Goal: Information Seeking & Learning: Compare options

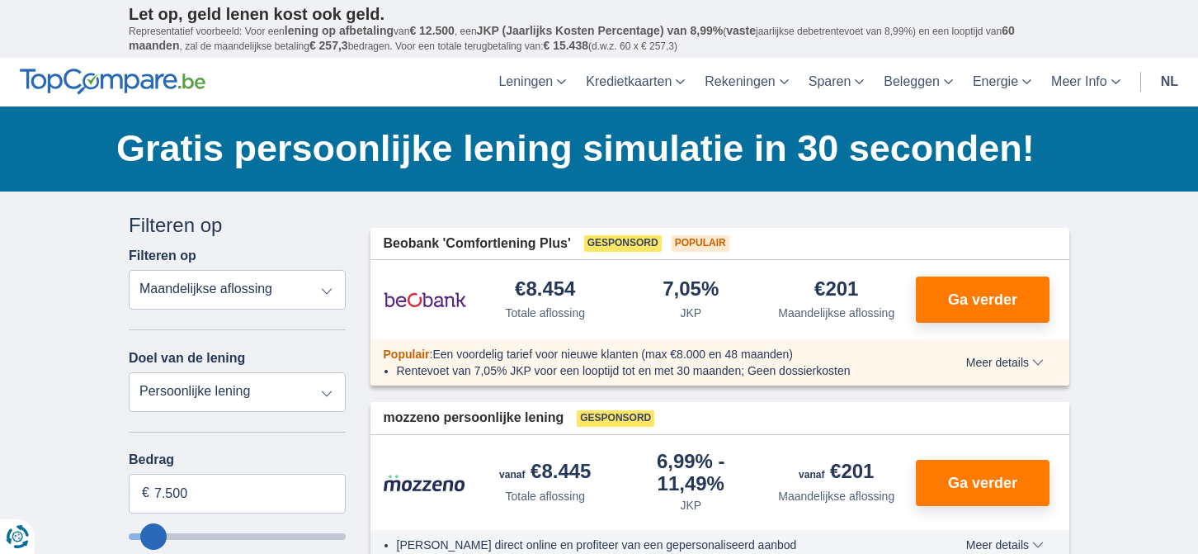
scroll to position [83, 0]
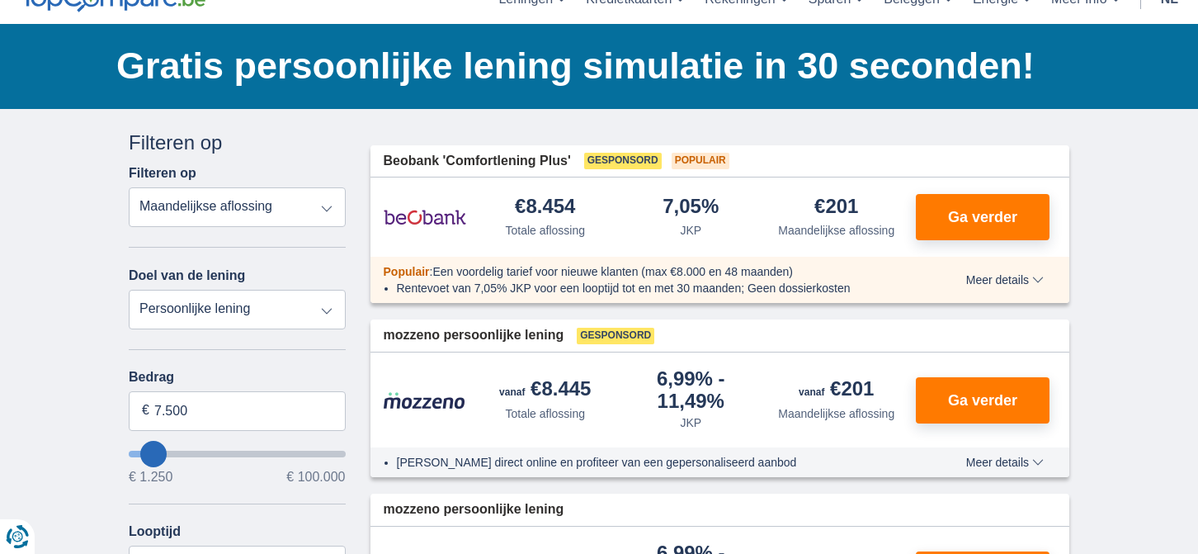
click at [320, 314] on select "Persoonlijke lening Auto Moto / fiets Mobilhome / caravan Renovatie Energie Sch…" at bounding box center [237, 310] width 217 height 40
click at [320, 313] on select "Persoonlijke lening Auto Moto / fiets Mobilhome / caravan Renovatie Energie Sch…" at bounding box center [237, 310] width 217 height 40
click at [327, 208] on select "Totale aflossing JKP Maandelijkse aflossing" at bounding box center [237, 207] width 217 height 40
drag, startPoint x: 228, startPoint y: 415, endPoint x: -26, endPoint y: 414, distance: 254.1
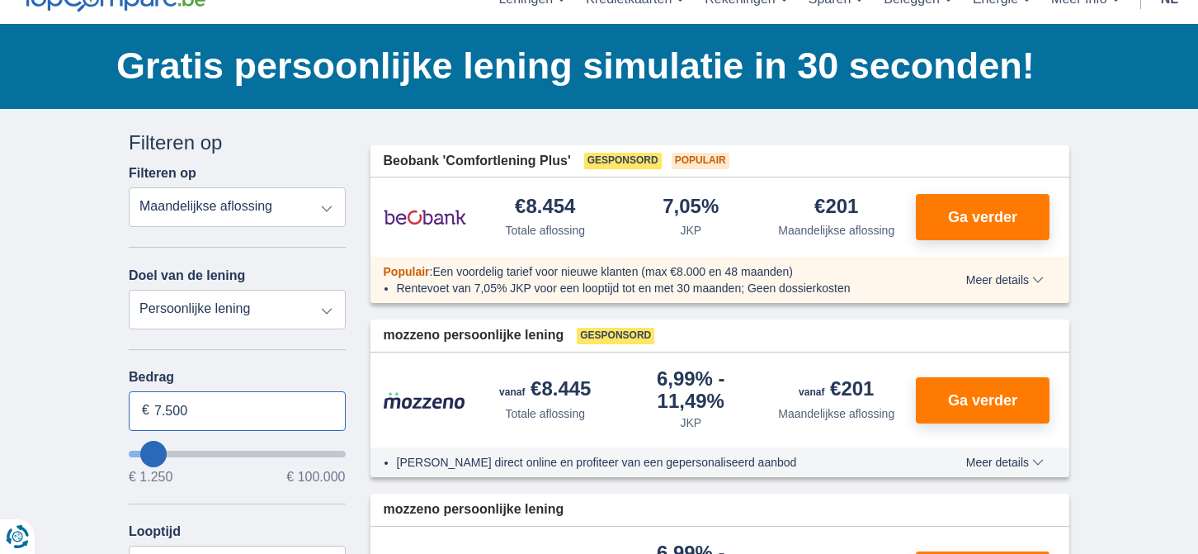
type input "20.000"
type input "20250"
select select "84"
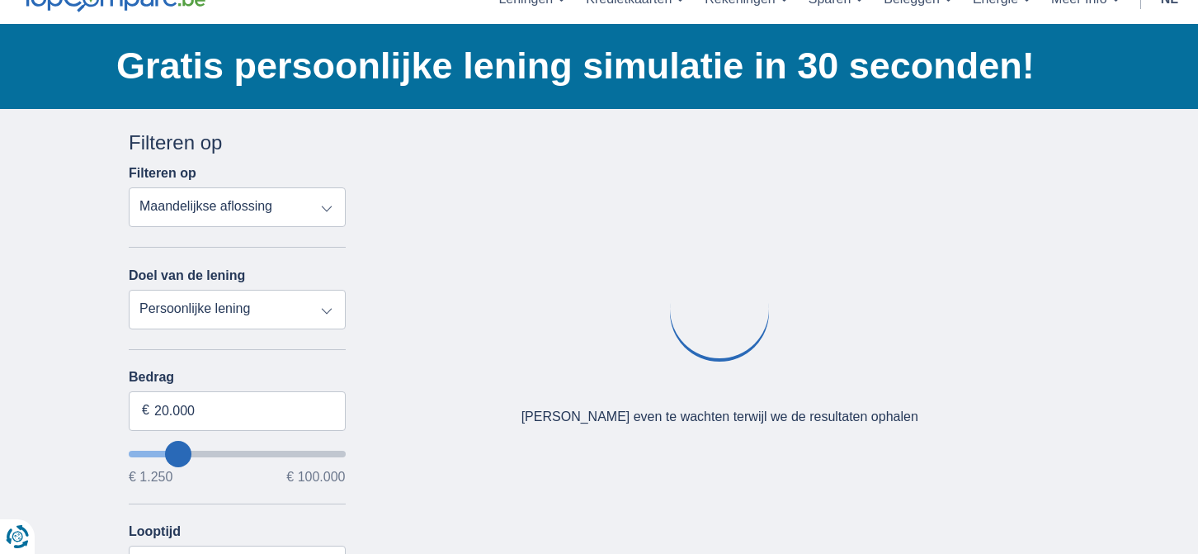
click at [55, 445] on div "× widget.non-eligible-application.title widget.non-eligible-application.text no…" at bounding box center [599, 531] width 1198 height 844
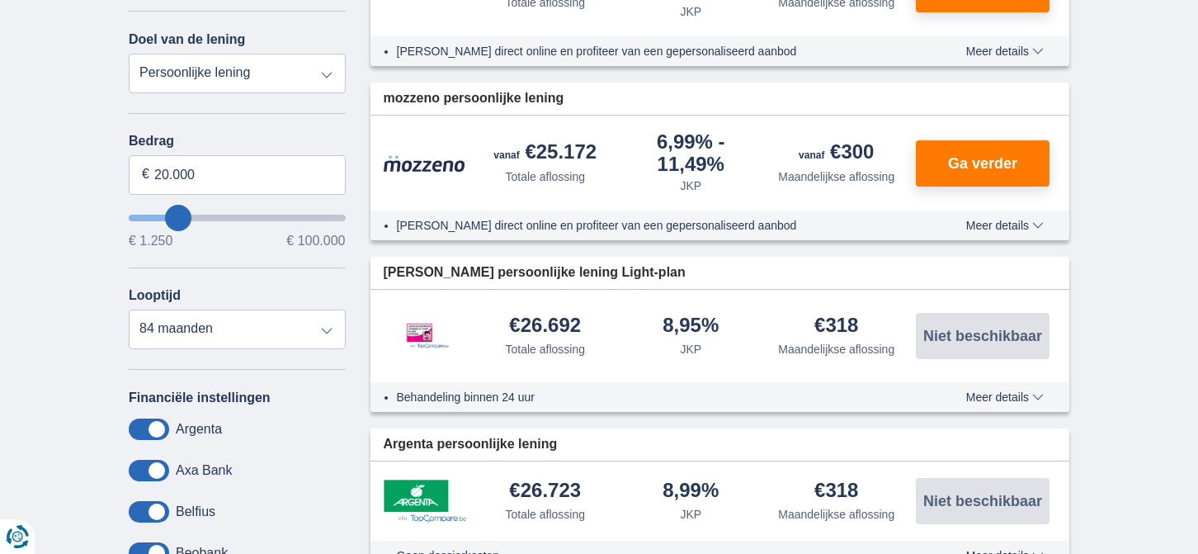
scroll to position [330, 0]
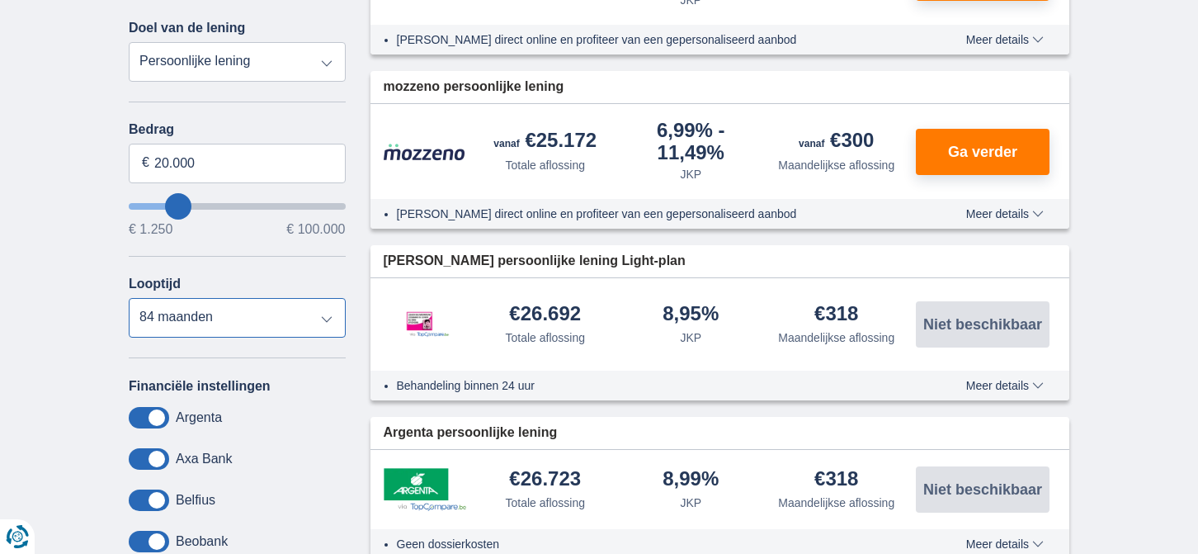
click at [334, 318] on select "12 maanden 18 maanden 24 maanden 30 maanden 36 maanden 42 maanden 48 maanden 60…" at bounding box center [237, 318] width 217 height 40
click at [129, 298] on select "12 maanden 18 maanden 24 maanden 30 maanden 36 maanden 42 maanden 48 maanden 60…" at bounding box center [237, 318] width 217 height 40
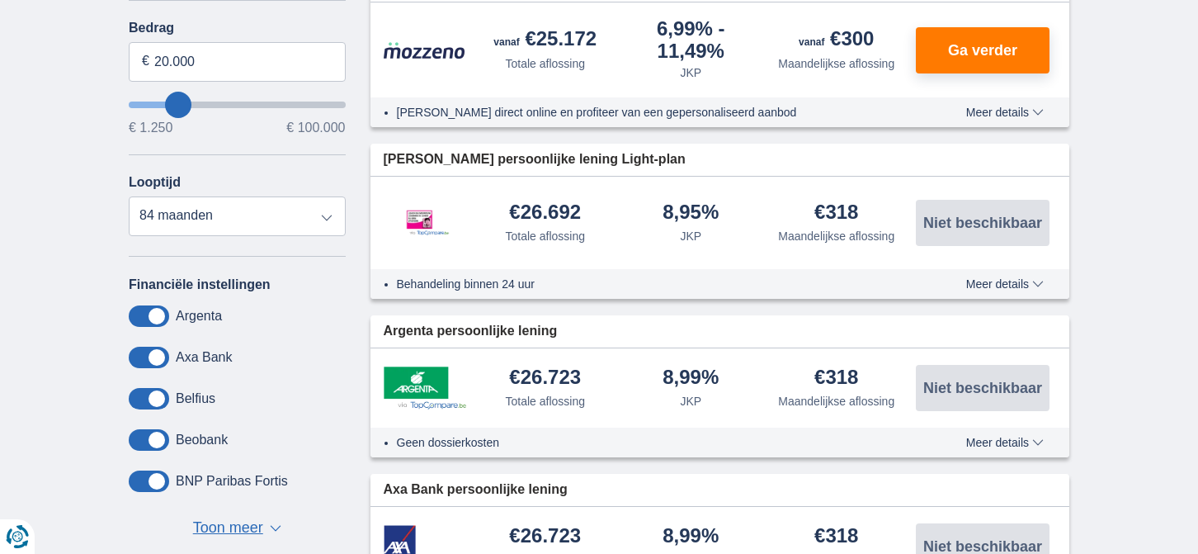
scroll to position [413, 0]
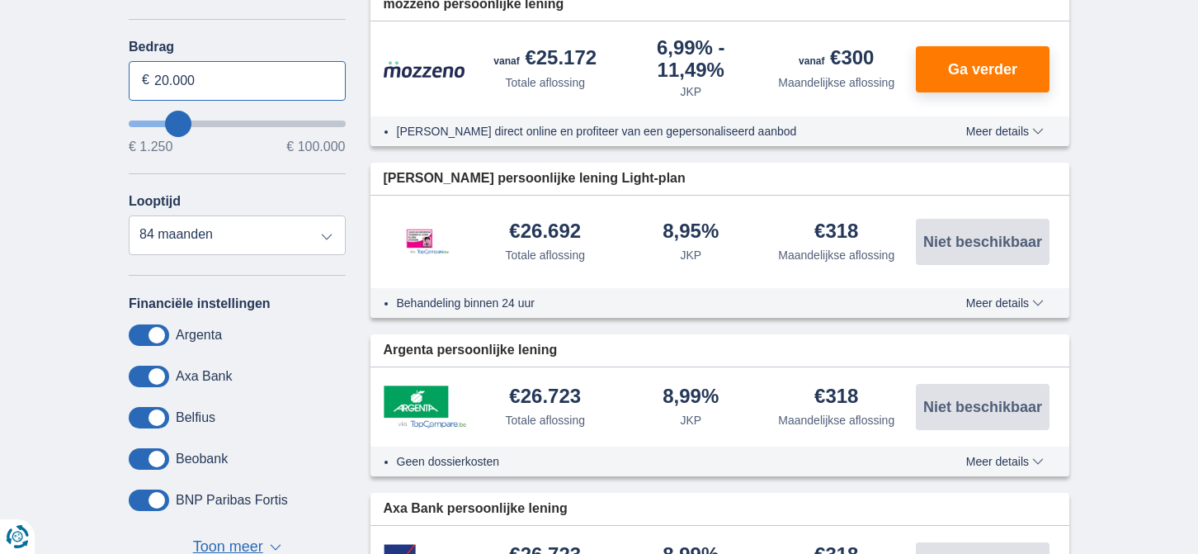
drag, startPoint x: 229, startPoint y: 80, endPoint x: -21, endPoint y: 75, distance: 250.0
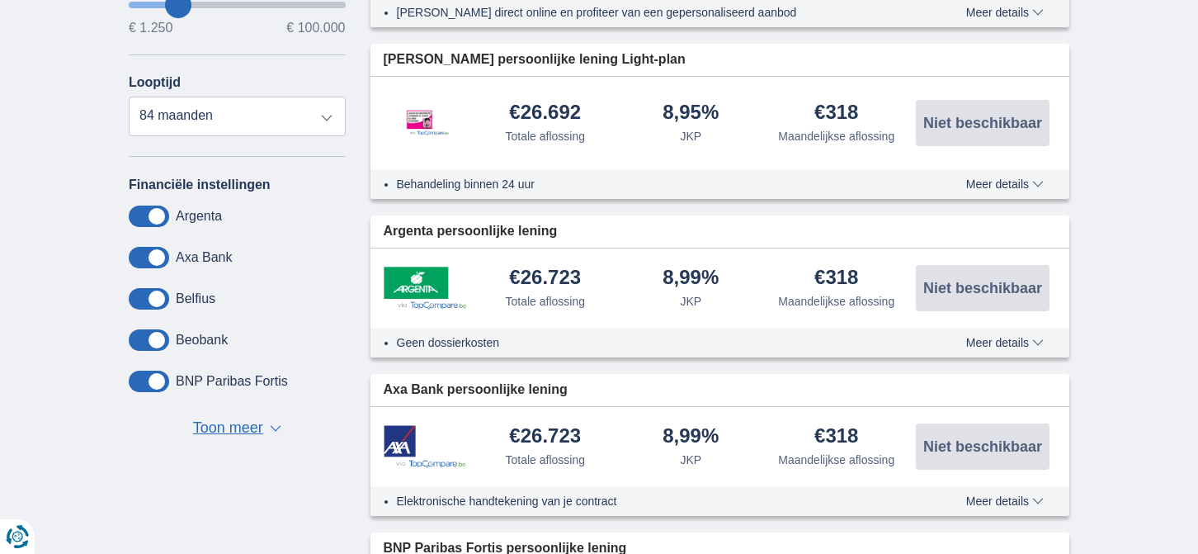
scroll to position [660, 0]
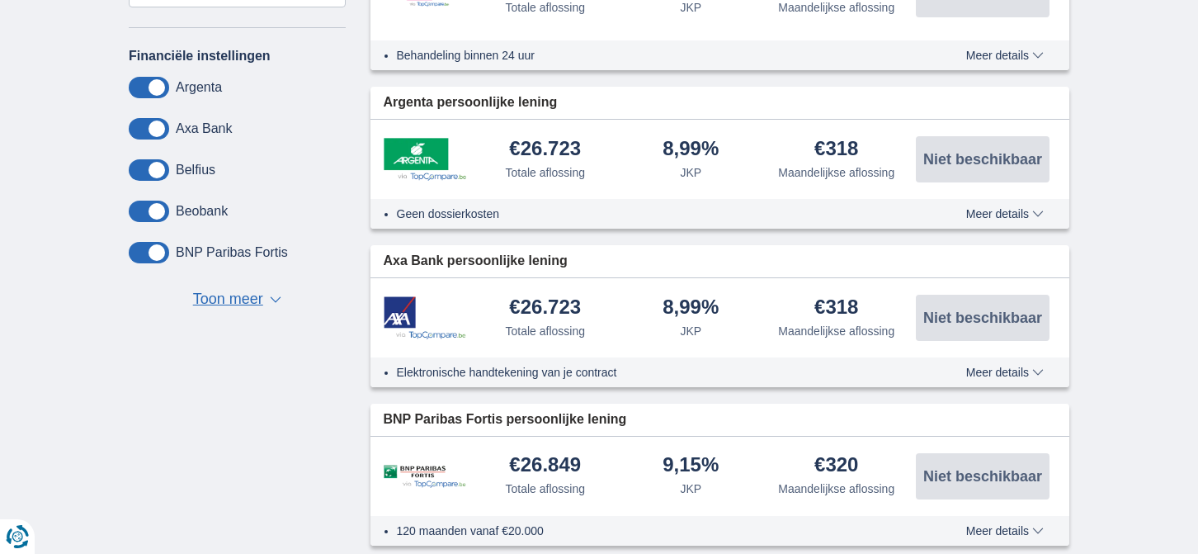
type input "15.000"
type input "15250"
select select "60"
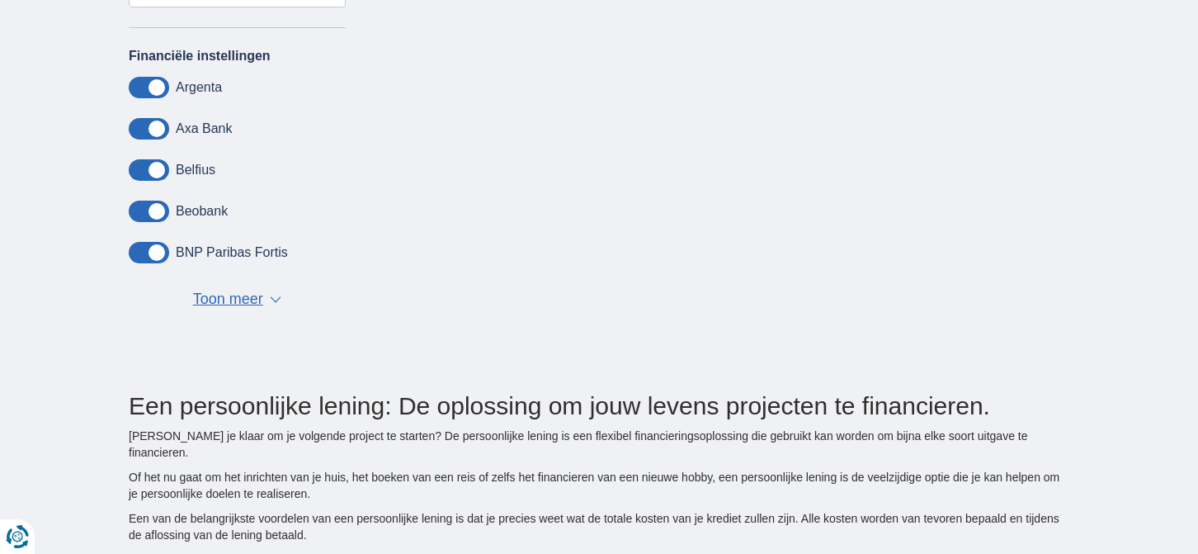
click at [209, 295] on span "Toon meer" at bounding box center [228, 299] width 70 height 21
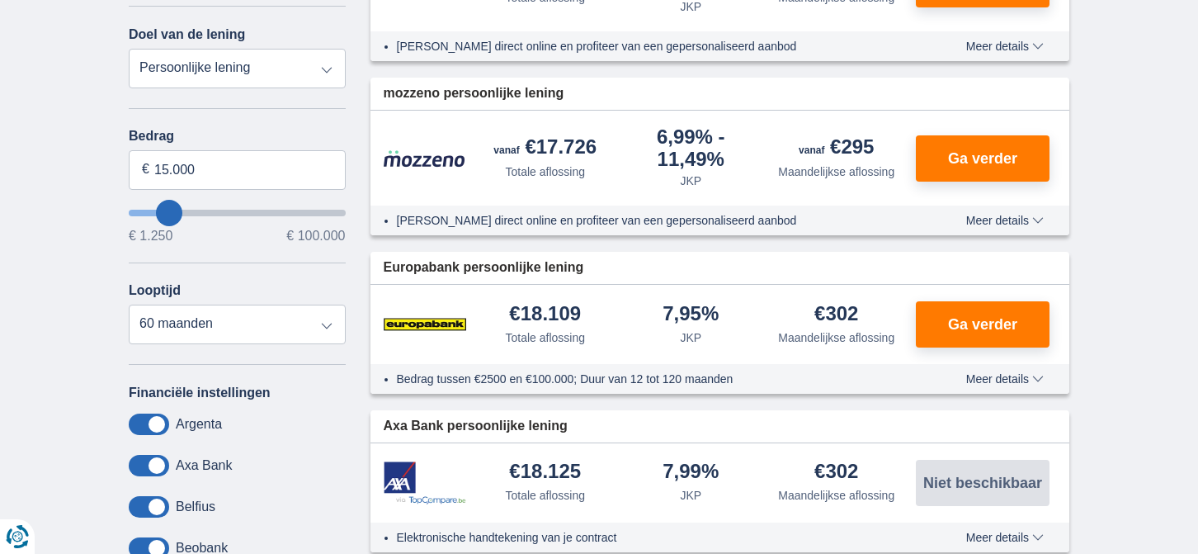
scroll to position [330, 0]
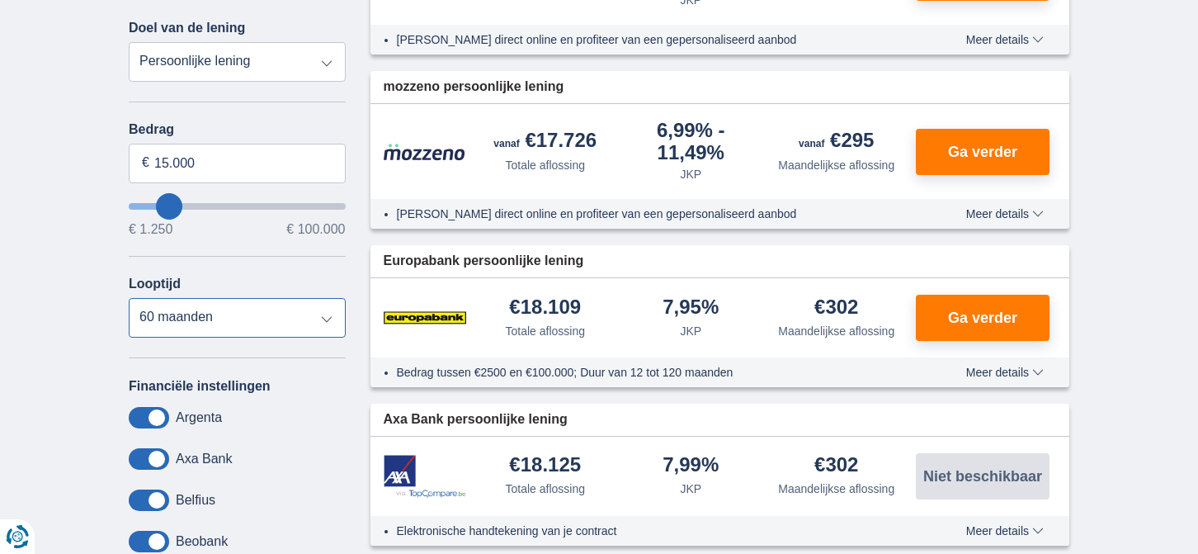
click at [322, 316] on select "12 maanden 18 maanden 24 maanden 30 maanden 36 maanden 42 maanden 48 maanden 60…" at bounding box center [237, 318] width 217 height 40
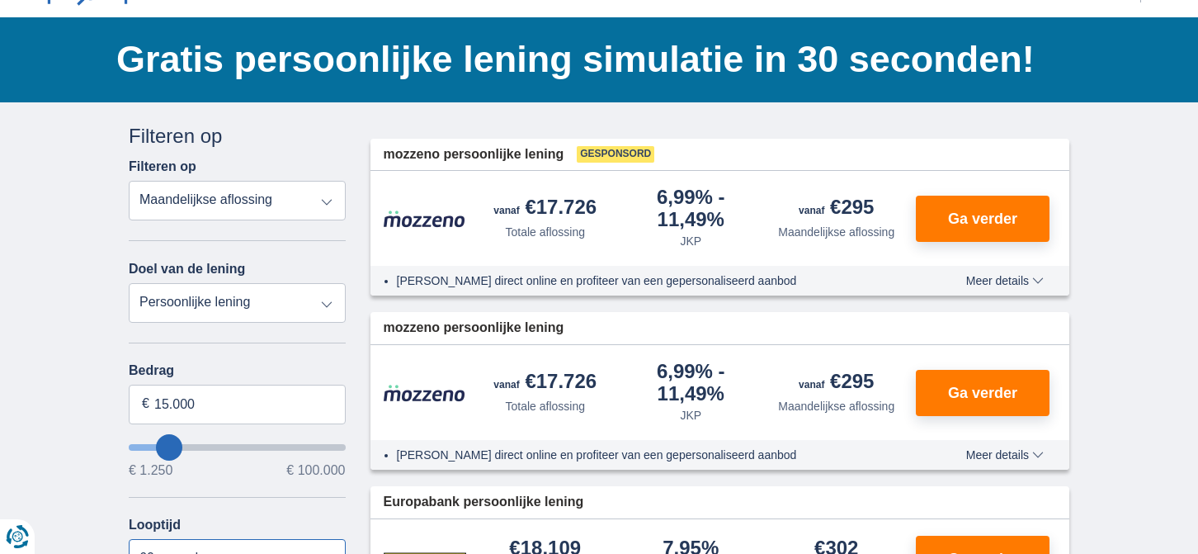
scroll to position [0, 0]
